Goal: Transaction & Acquisition: Subscribe to service/newsletter

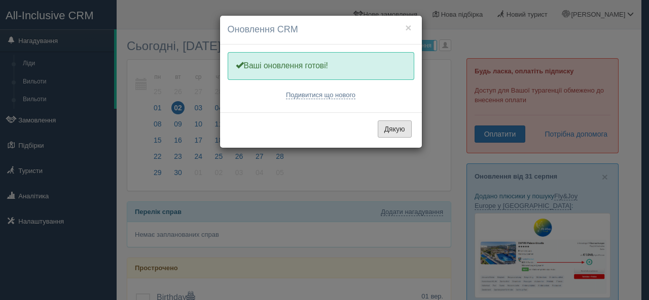
click at [388, 131] on button "Дякую" at bounding box center [394, 129] width 34 height 17
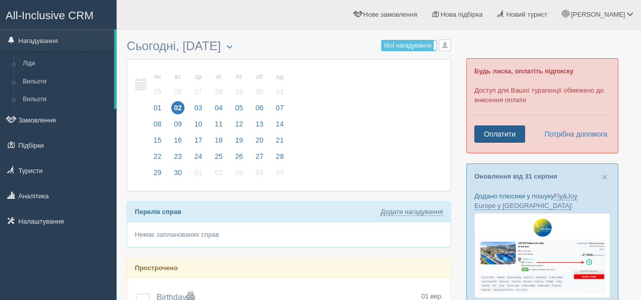
click at [507, 137] on link "Оплатити" at bounding box center [499, 134] width 51 height 17
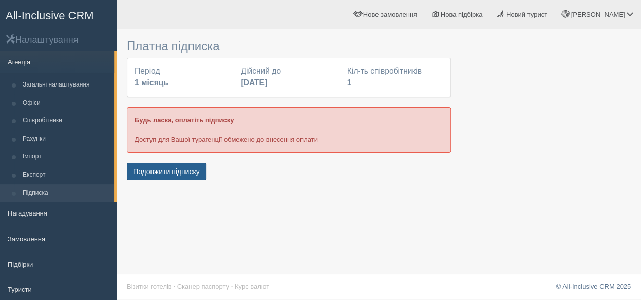
click at [157, 174] on button "Подовжити підписку" at bounding box center [167, 171] width 80 height 17
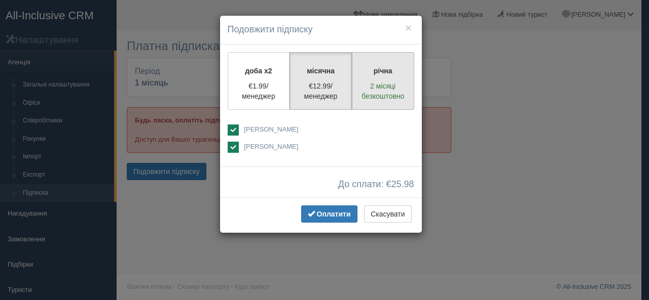
click at [368, 96] on p "2 місяці безкоштовно" at bounding box center [382, 91] width 49 height 20
radio input "true"
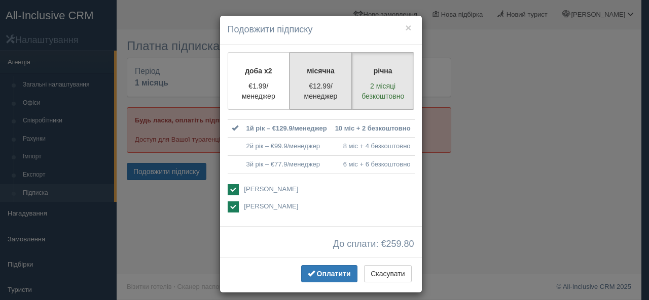
click at [321, 82] on p "€12.99/менеджер" at bounding box center [320, 91] width 49 height 20
radio input "true"
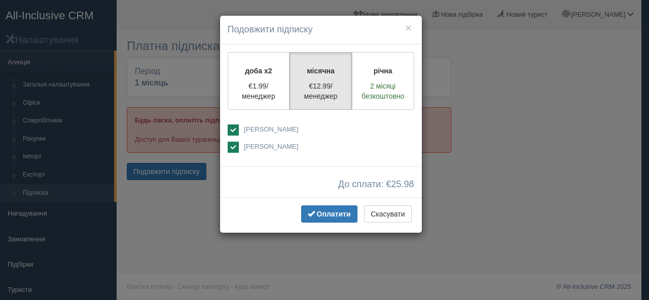
click at [524, 133] on div "× Подовжити підписку доба x2 €1.99/менеджер місячна €12.99/менеджер річна 2 міс…" at bounding box center [324, 150] width 649 height 300
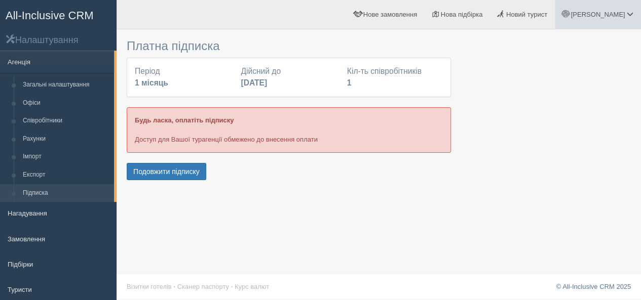
click at [603, 16] on span "[PERSON_NAME]" at bounding box center [598, 15] width 54 height 8
